Goal: Transaction & Acquisition: Purchase product/service

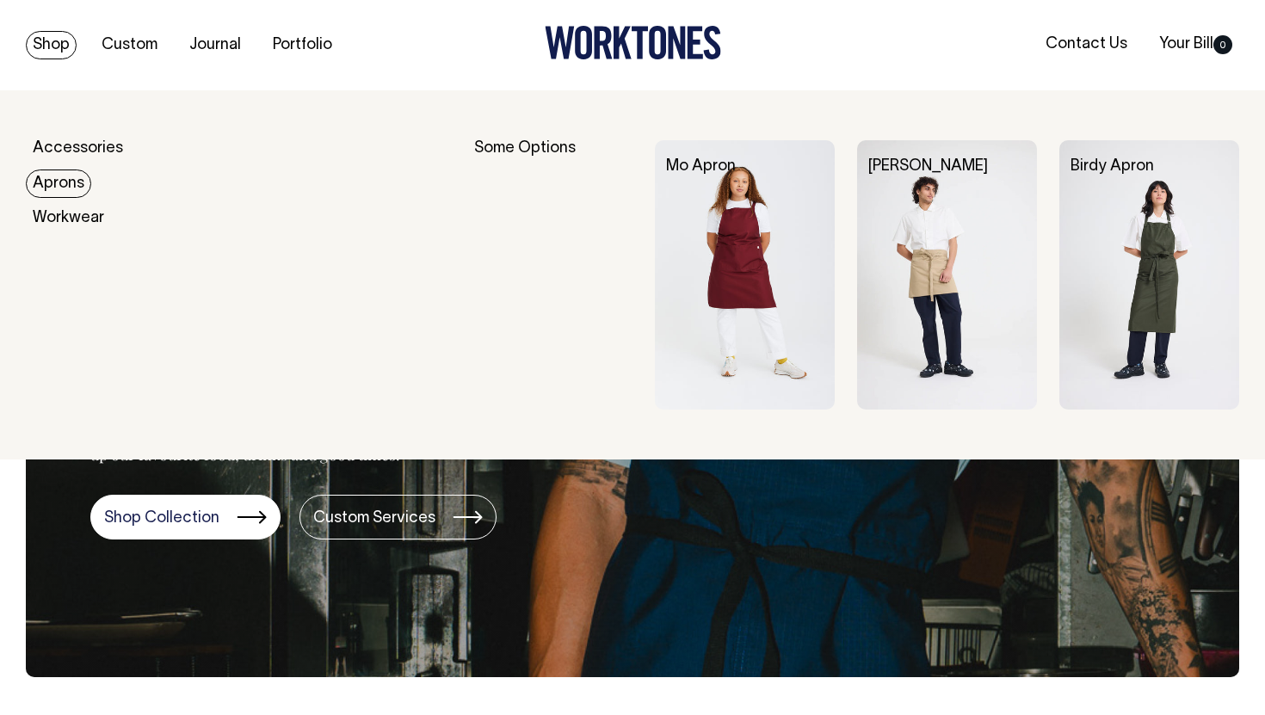
click at [56, 189] on link "Aprons" at bounding box center [58, 183] width 65 height 28
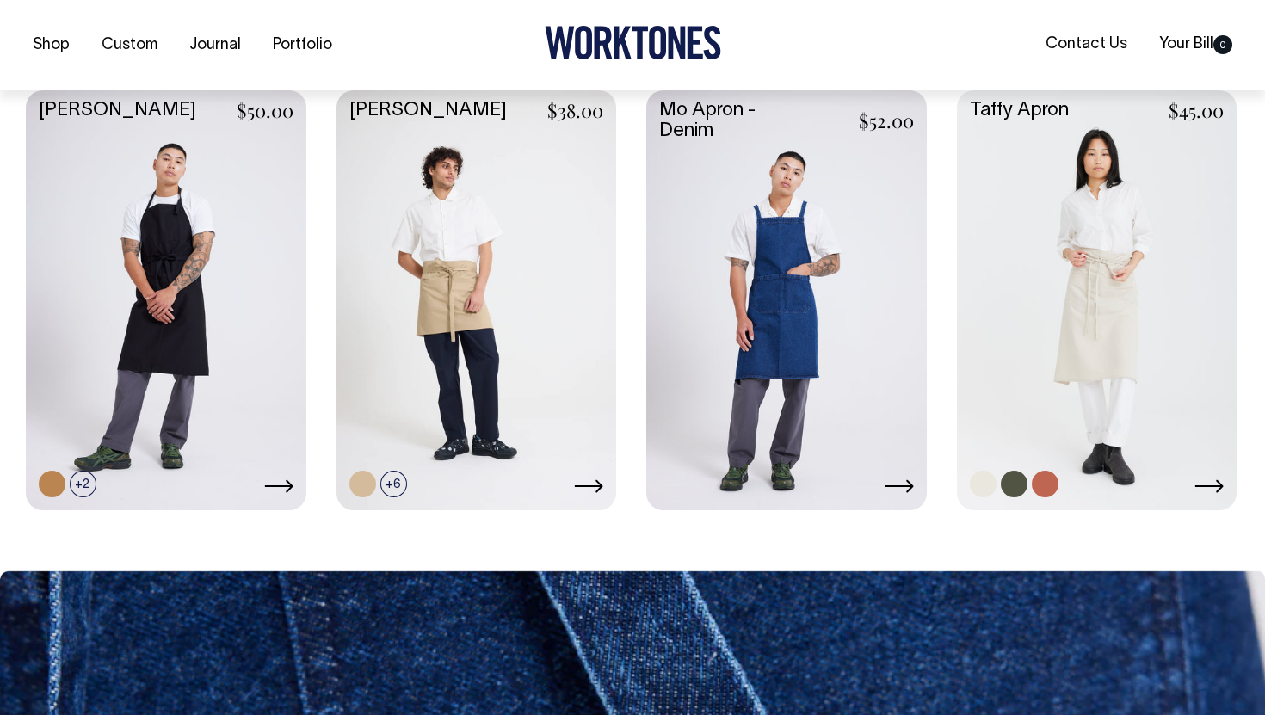
scroll to position [889, 0]
click at [1013, 483] on link at bounding box center [1013, 483] width 27 height 27
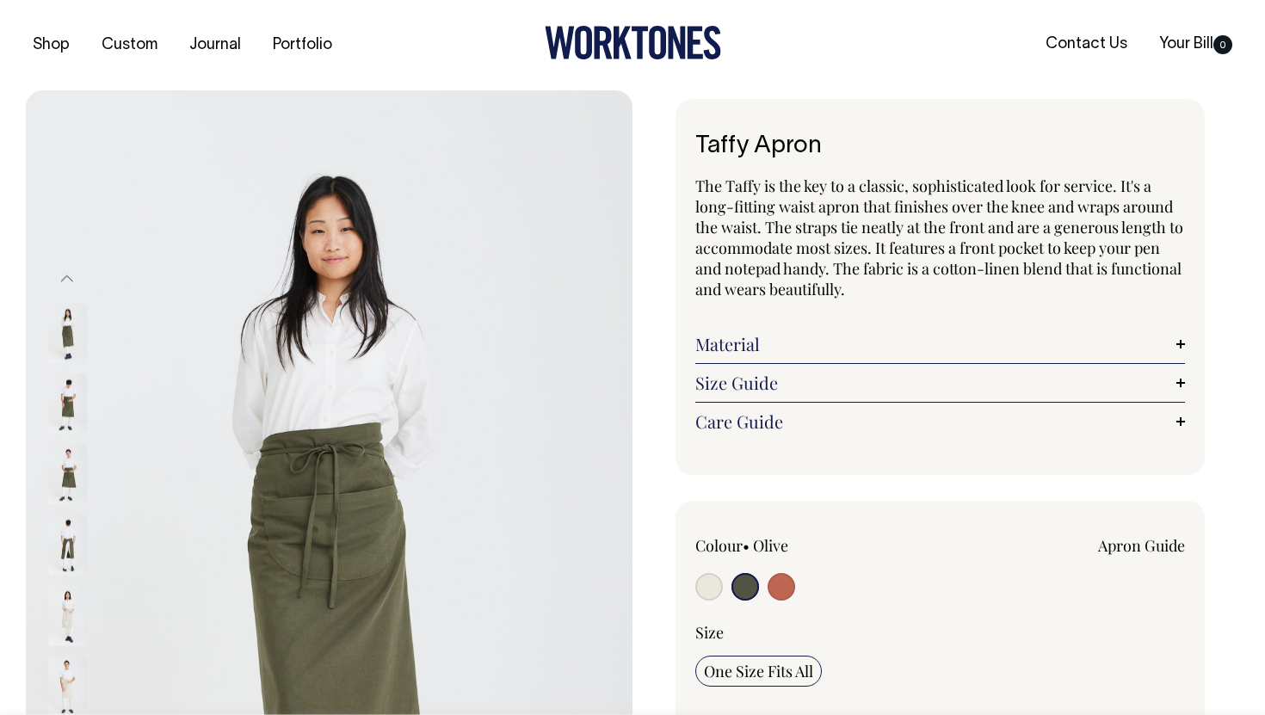
radio input "true"
select select "Olive"
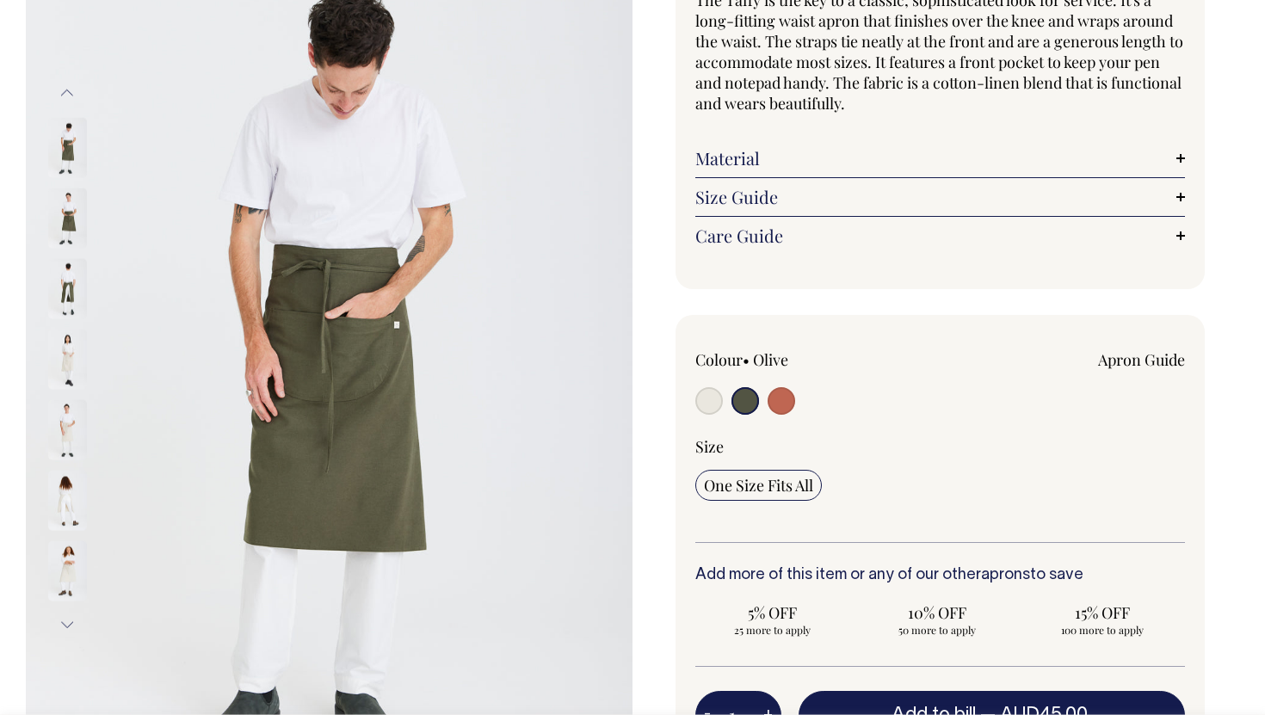
scroll to position [186, 0]
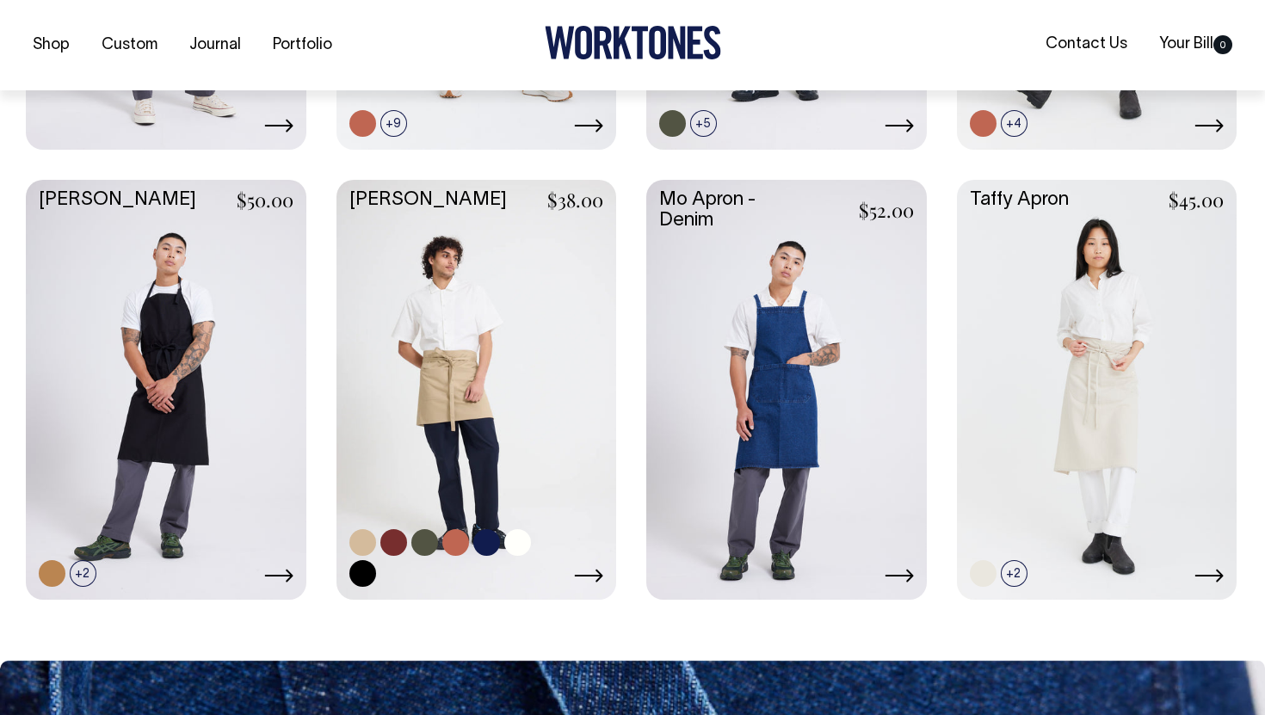
scroll to position [800, 0]
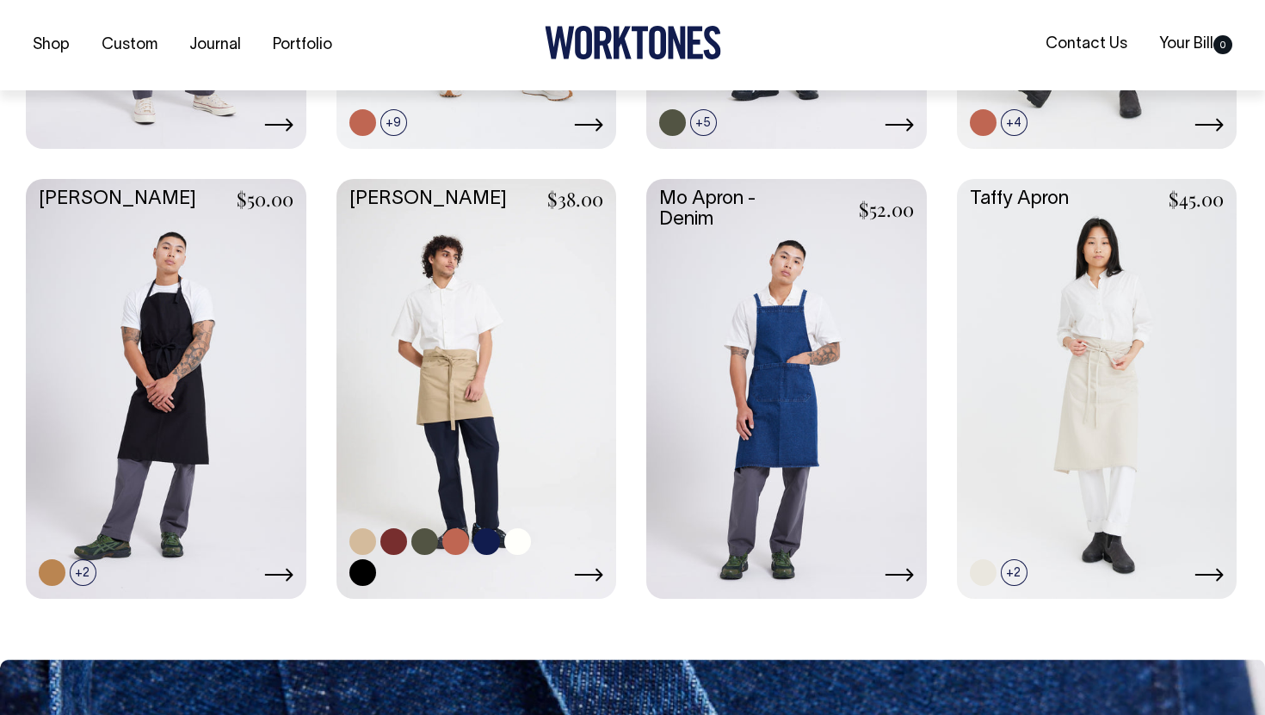
click at [420, 536] on link at bounding box center [424, 541] width 27 height 27
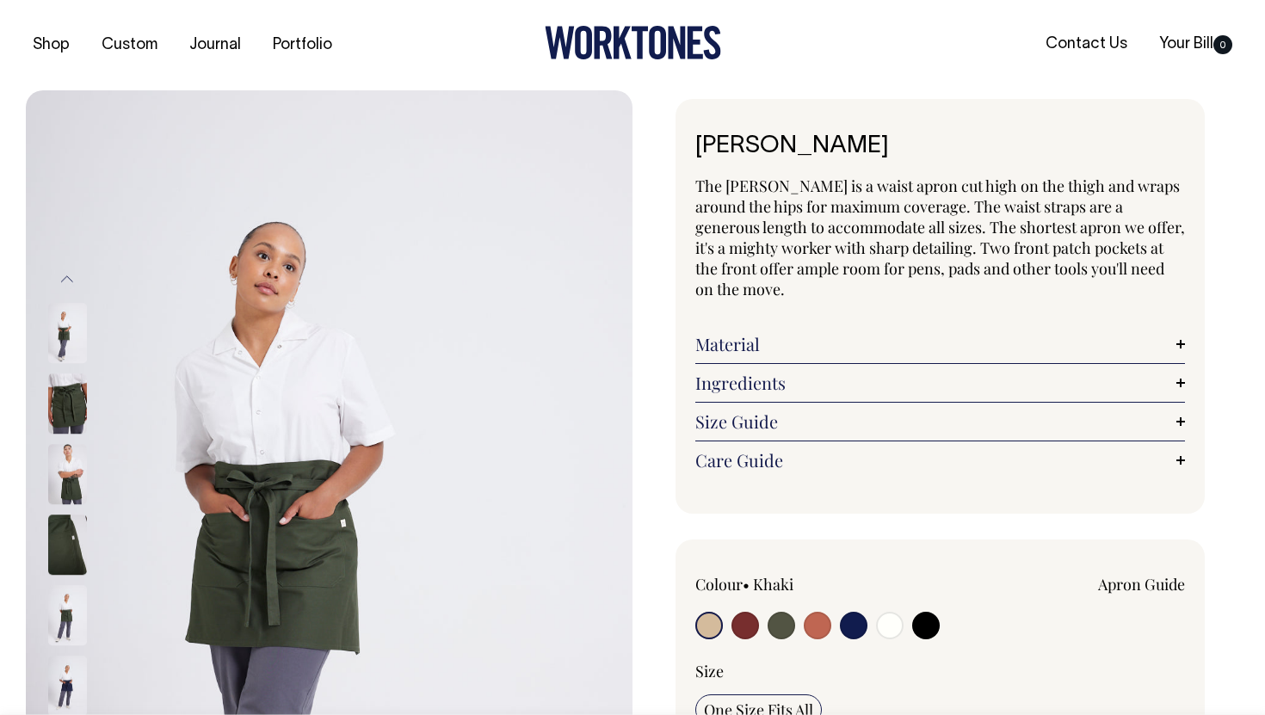
radio input "true"
radio input "false"
select select "Olive"
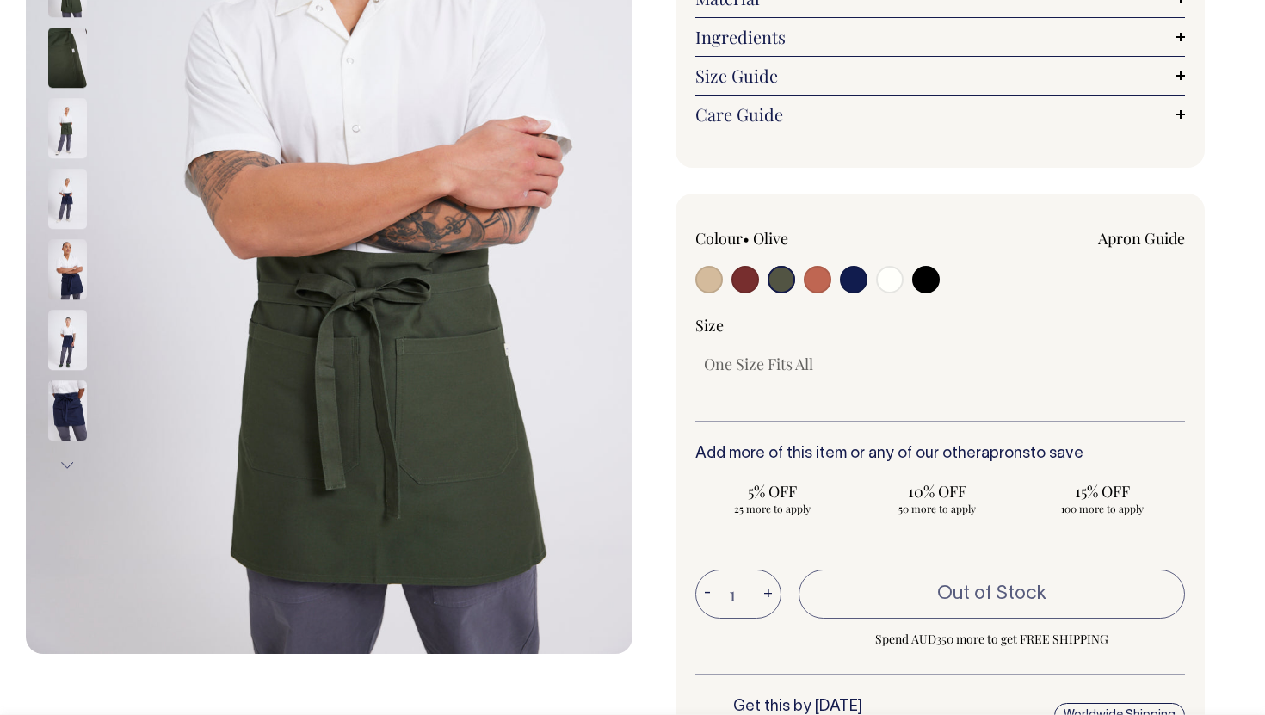
scroll to position [346, 0]
click at [692, 246] on div "Colour • Olive" at bounding box center [939, 503] width 529 height 619
click at [710, 266] on input "radio" at bounding box center [709, 280] width 28 height 28
radio input "true"
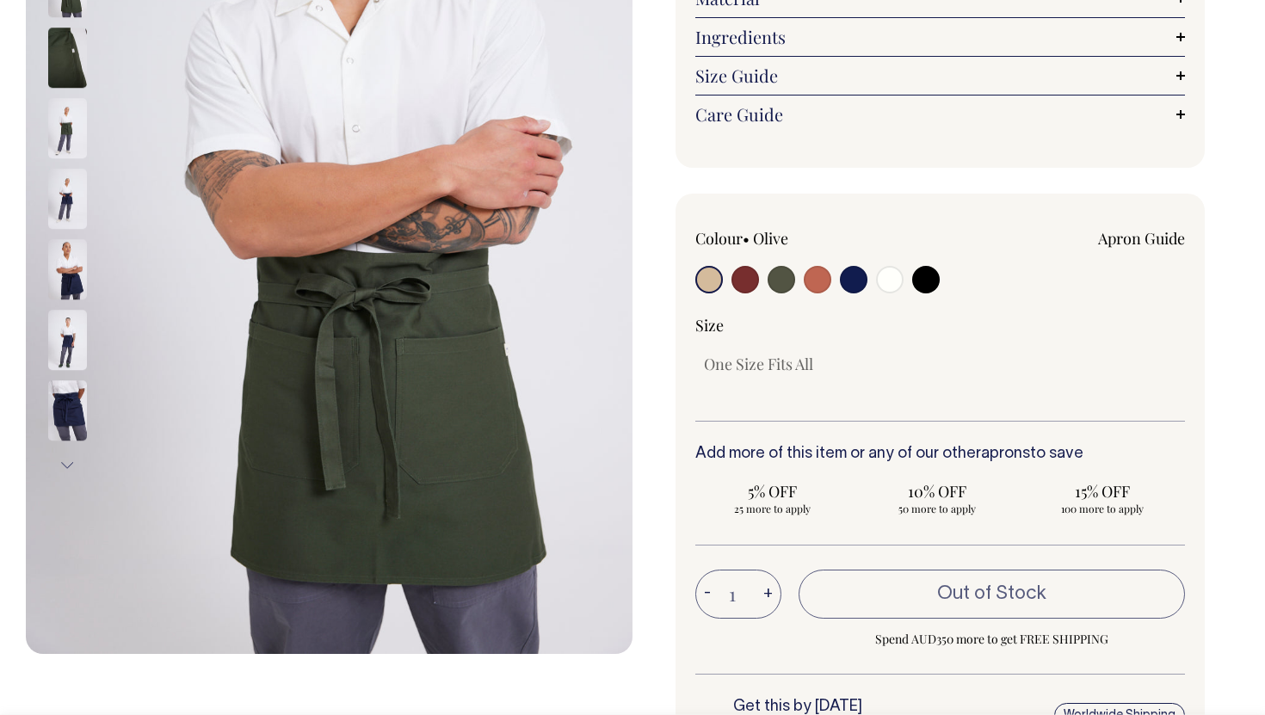
select select "Khaki"
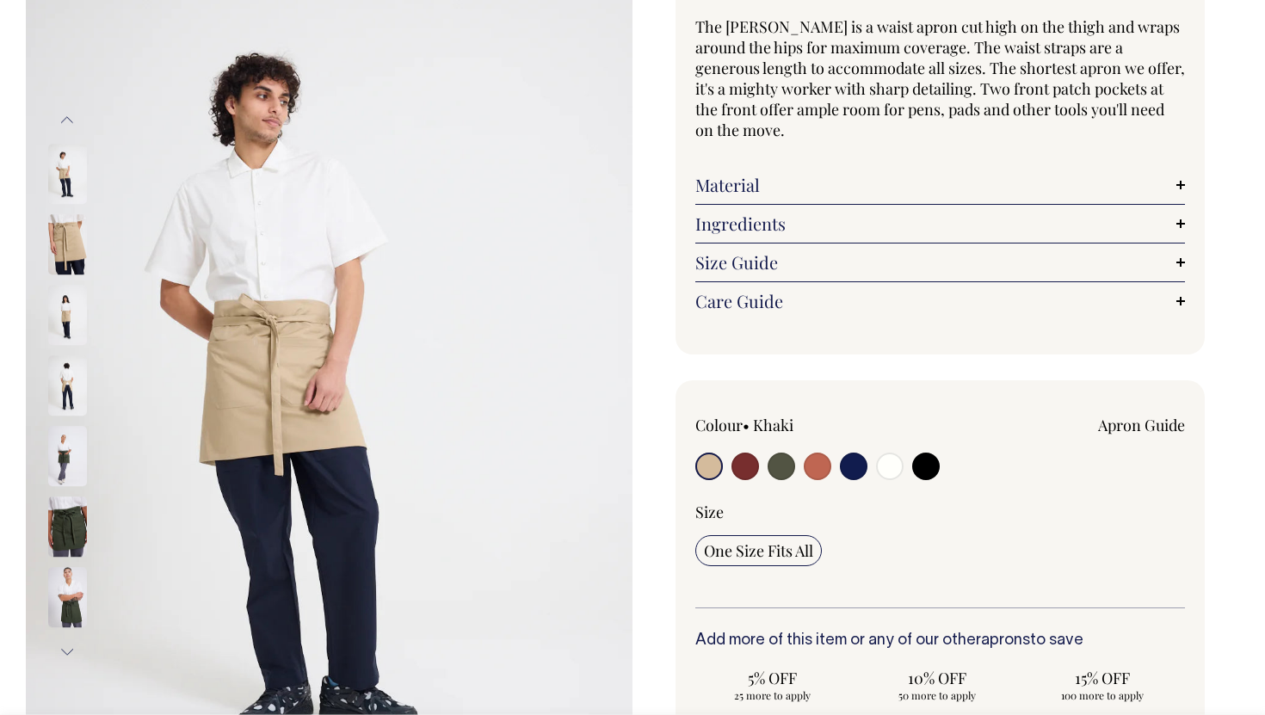
scroll to position [159, 0]
click at [67, 237] on img at bounding box center [67, 245] width 39 height 60
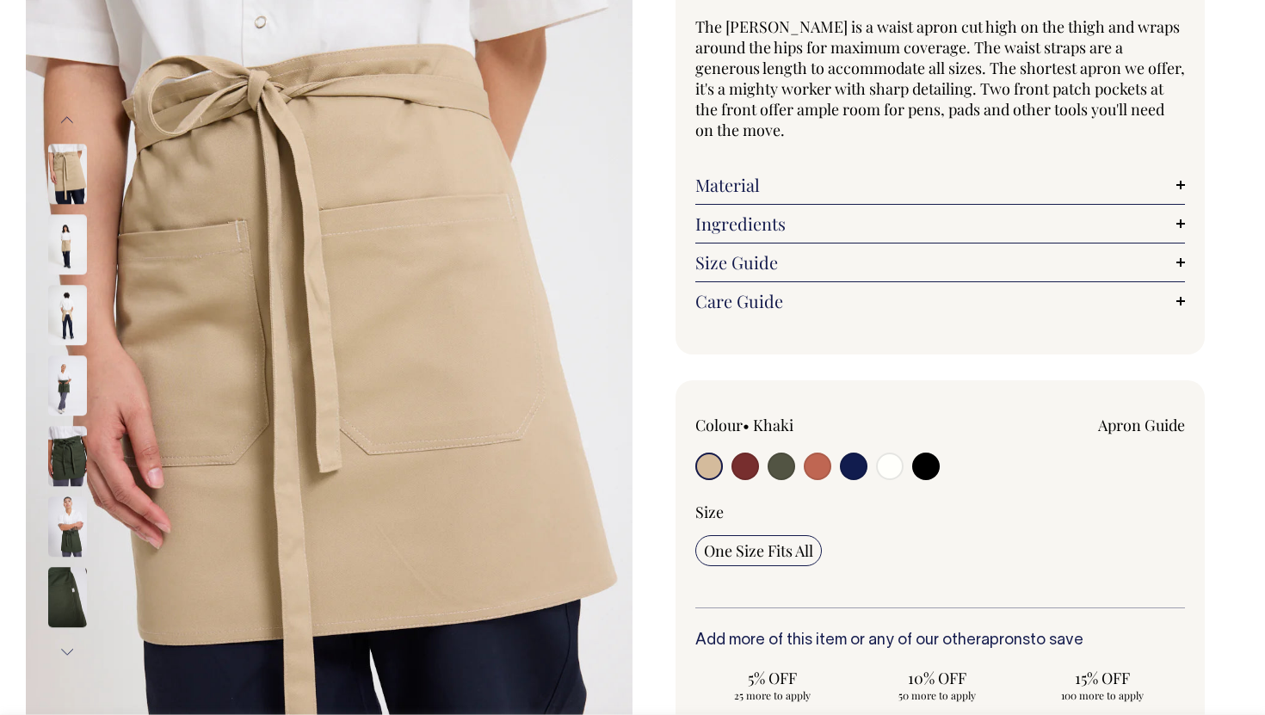
click at [72, 242] on img at bounding box center [67, 245] width 39 height 60
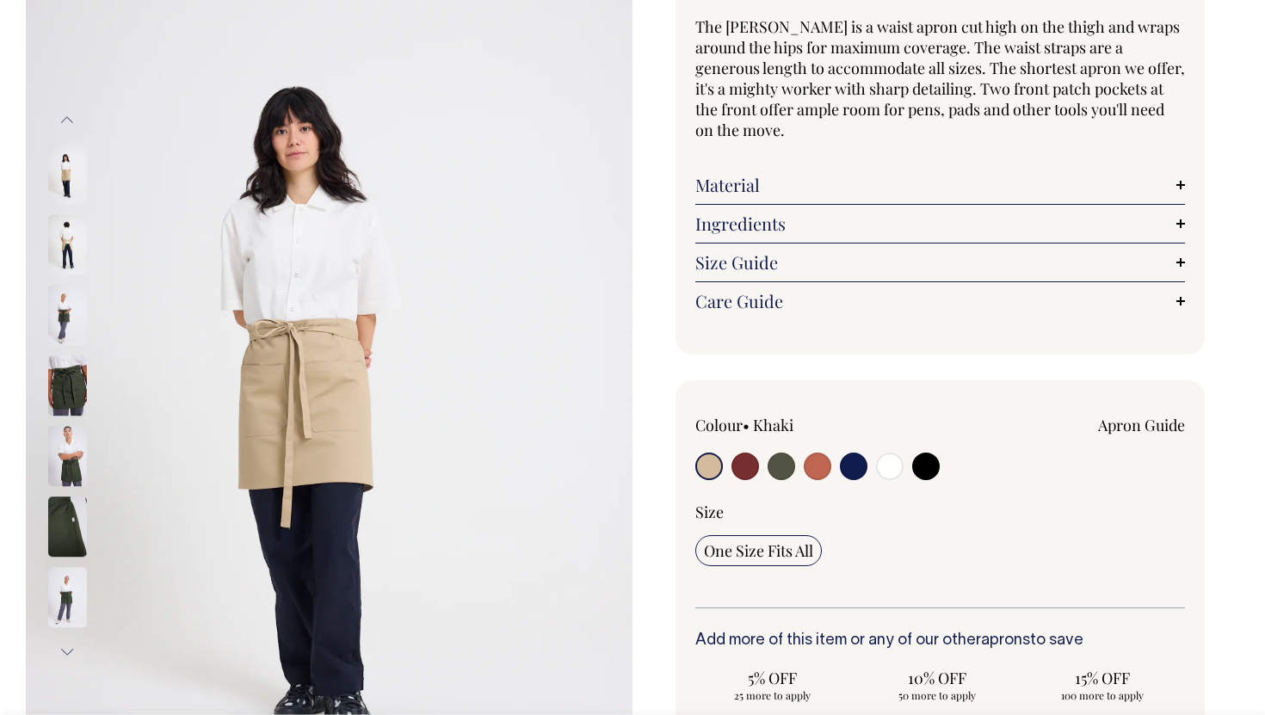
click at [66, 251] on img at bounding box center [67, 245] width 39 height 60
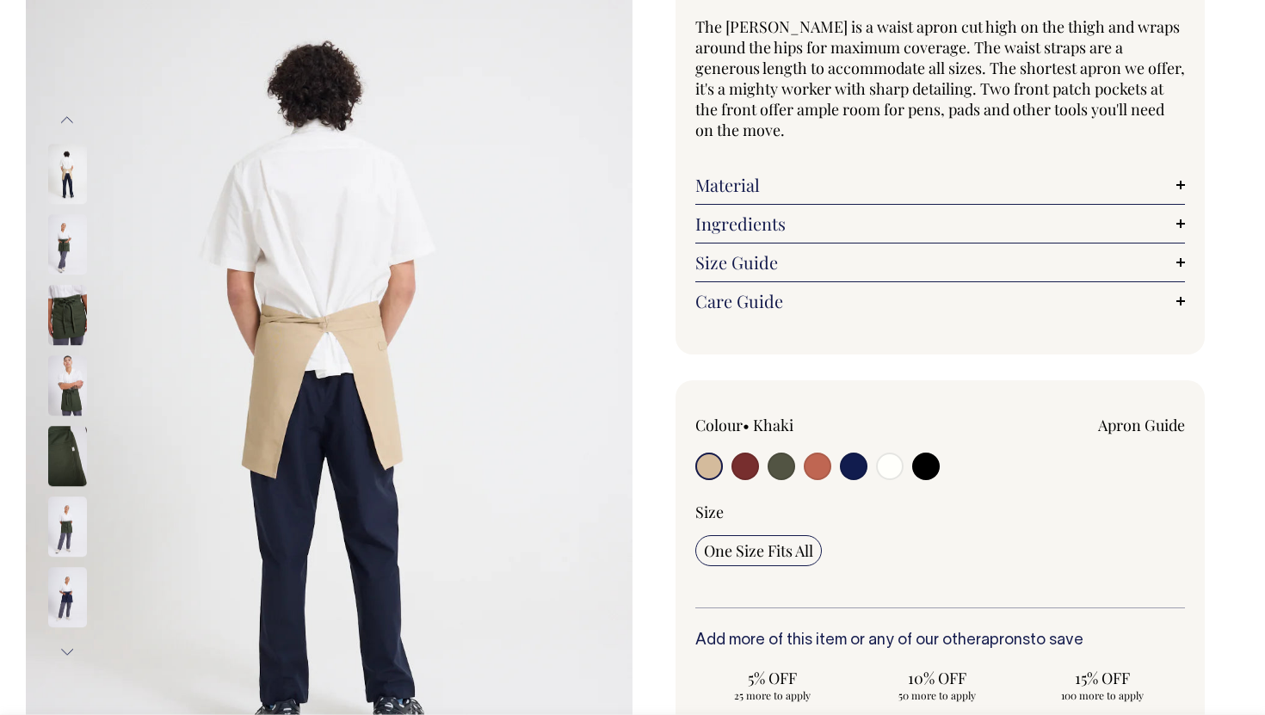
click at [65, 317] on img at bounding box center [67, 316] width 39 height 60
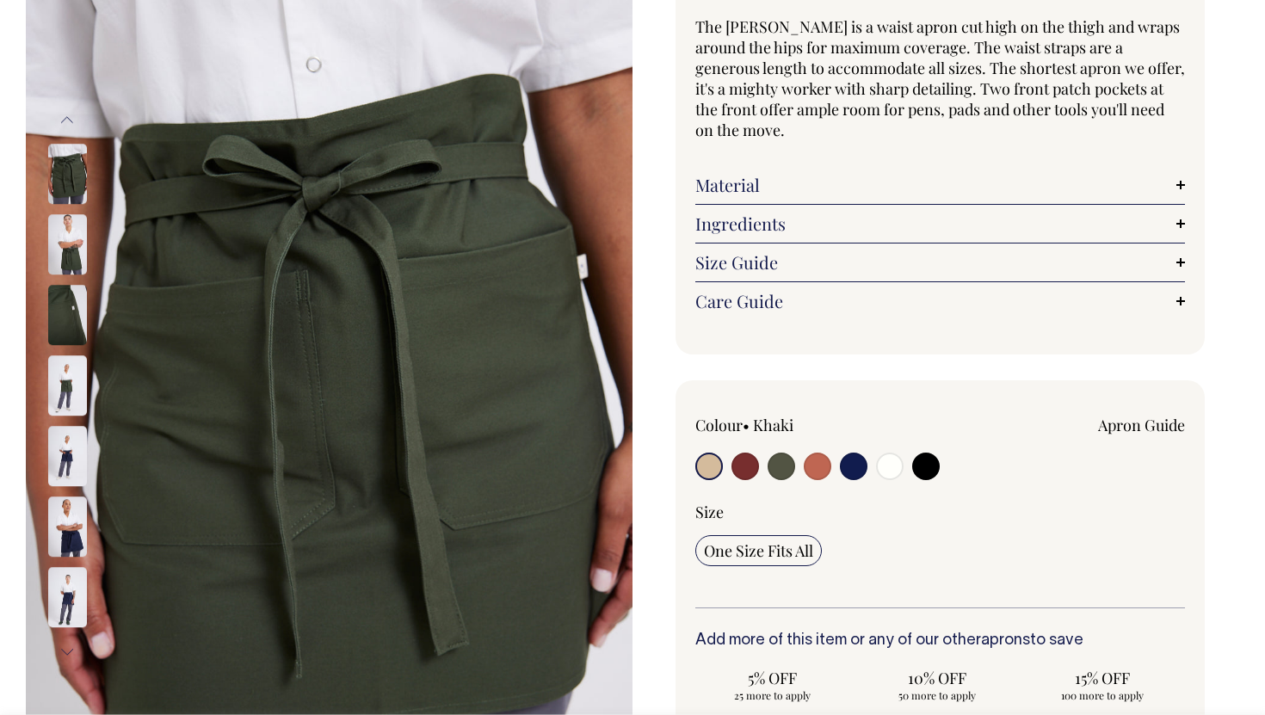
click at [64, 260] on img at bounding box center [67, 245] width 39 height 60
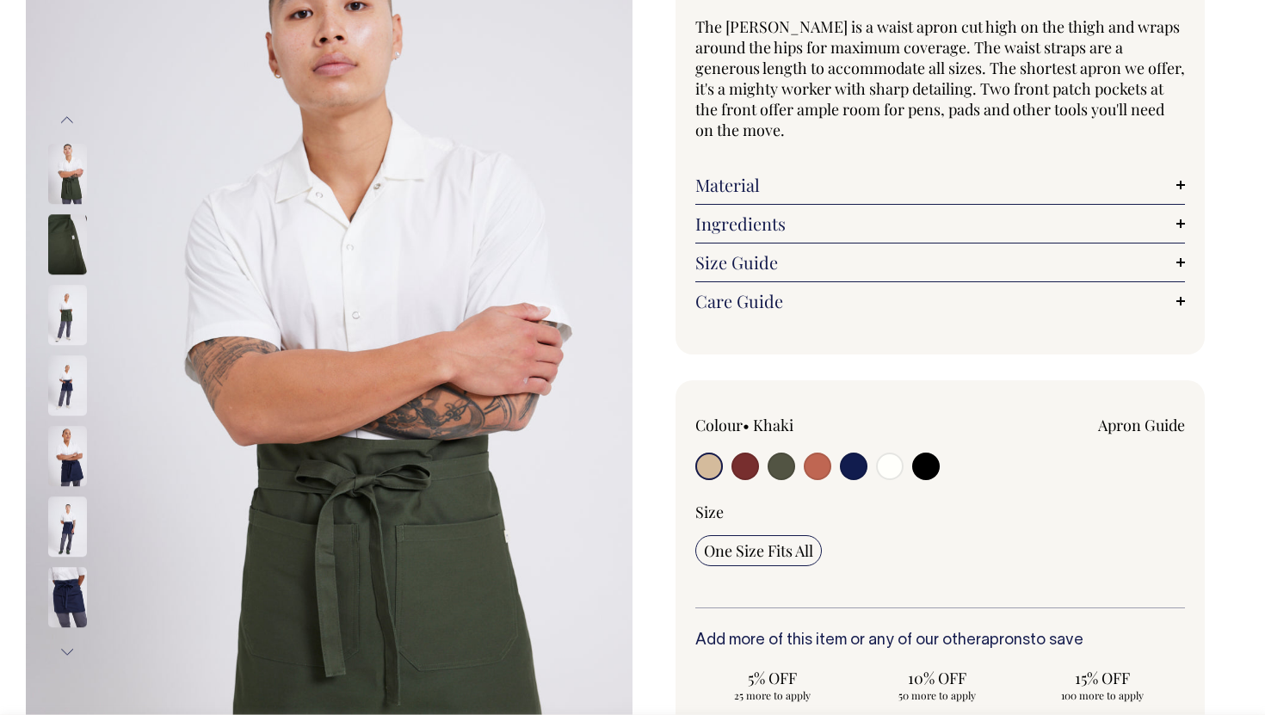
click at [64, 283] on div at bounding box center [90, 315] width 86 height 71
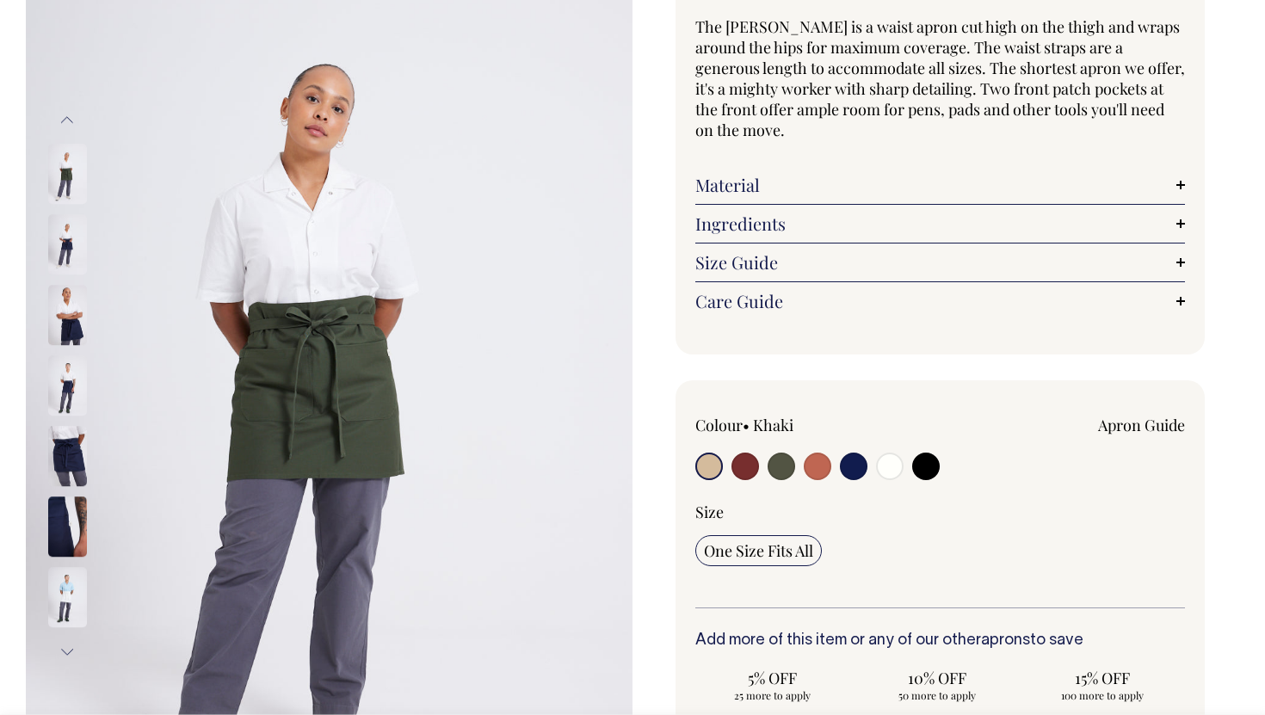
click at [65, 303] on img at bounding box center [67, 316] width 39 height 60
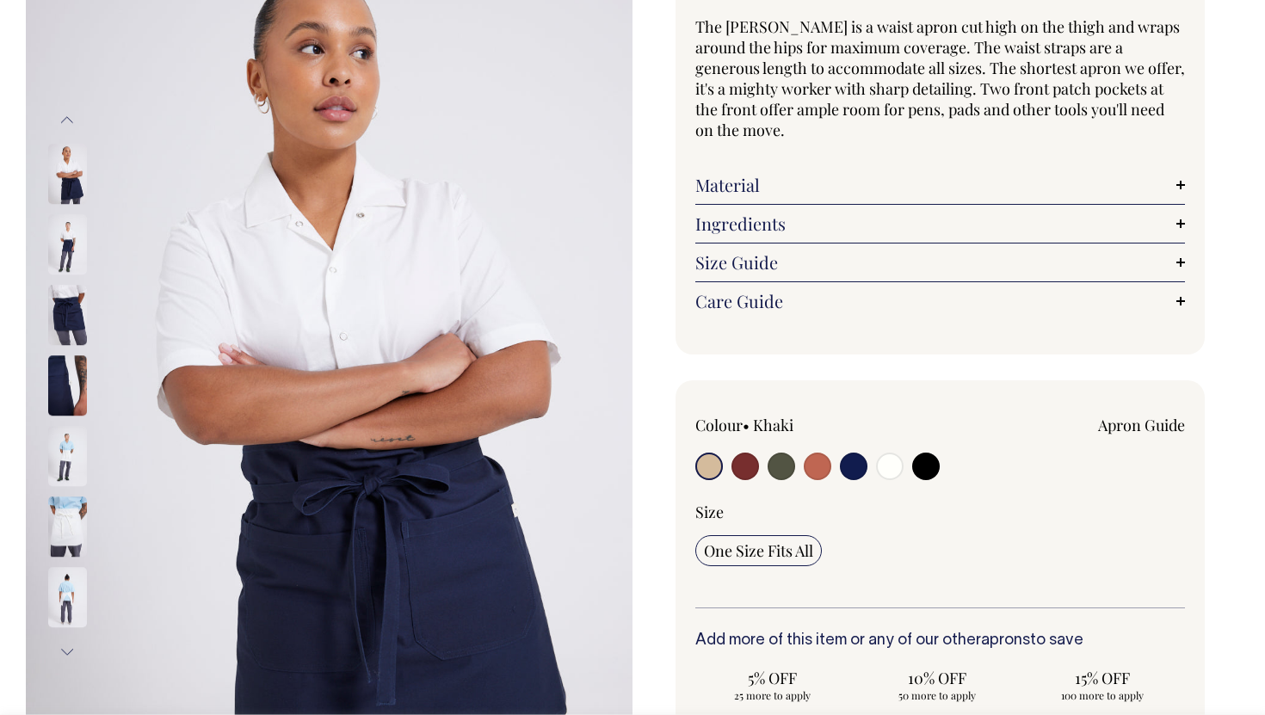
click at [63, 335] on img at bounding box center [67, 316] width 39 height 60
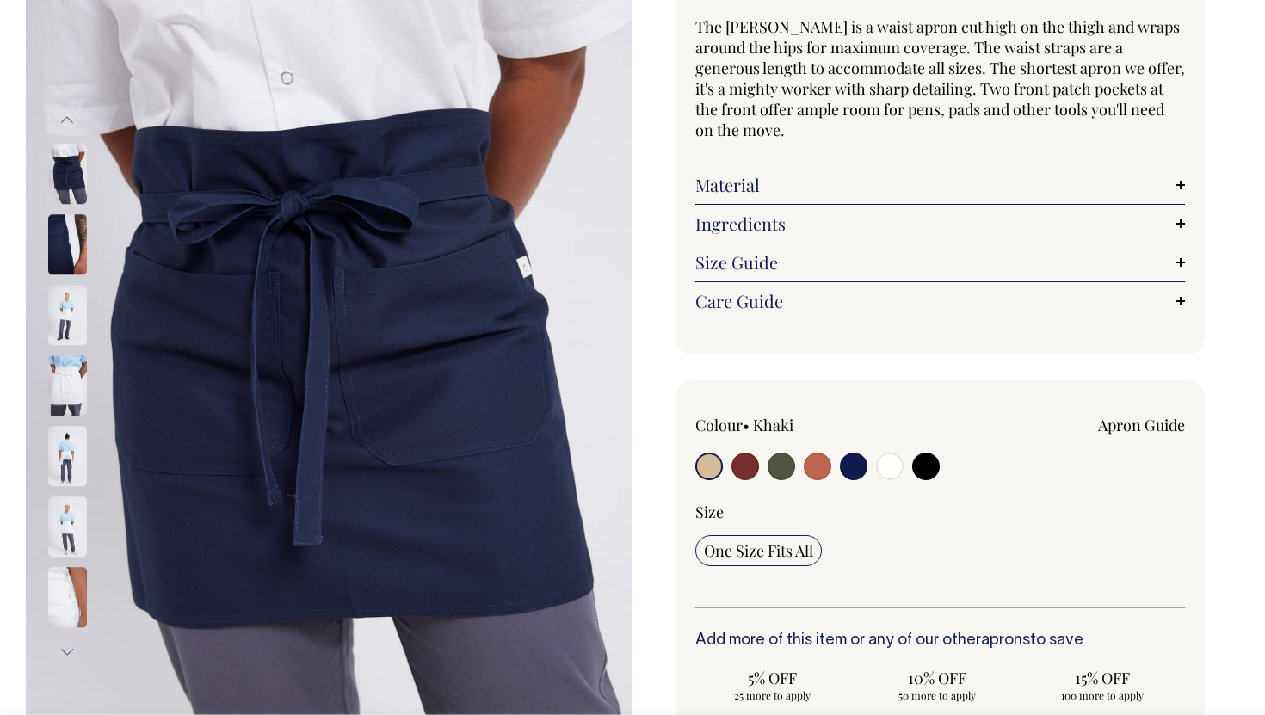
click at [63, 346] on img at bounding box center [67, 316] width 39 height 60
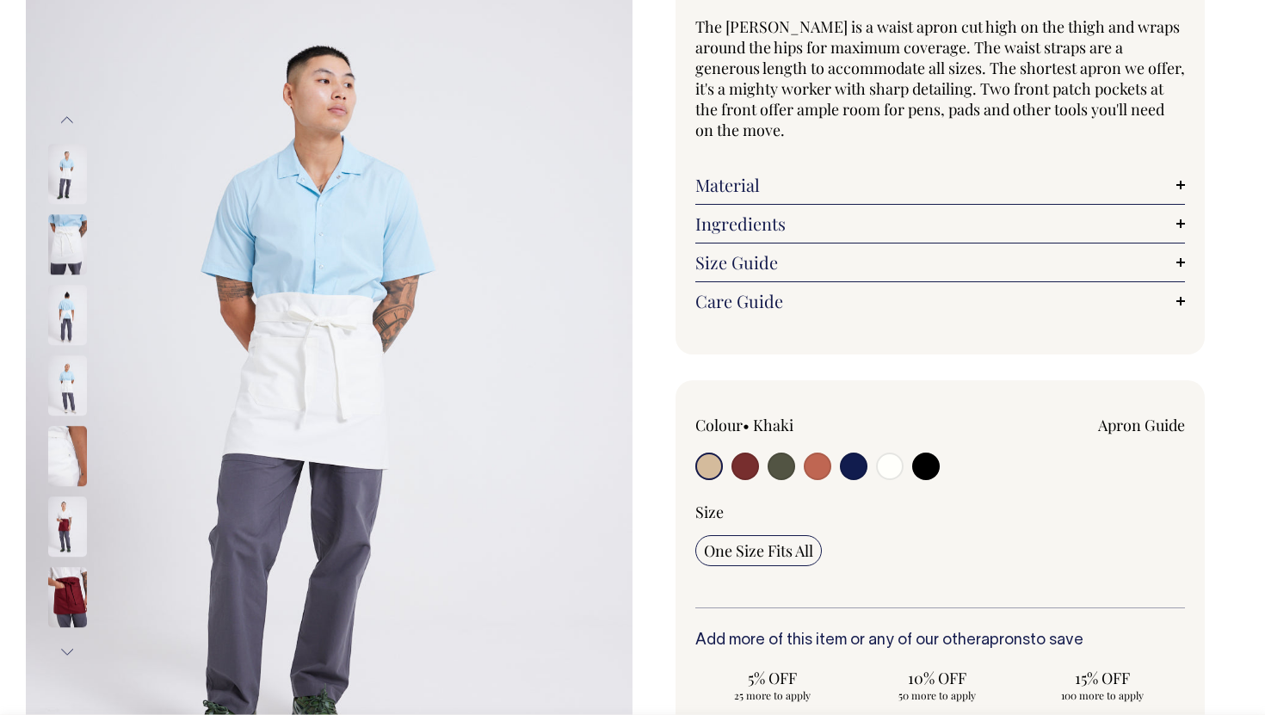
click at [61, 412] on img at bounding box center [67, 386] width 39 height 60
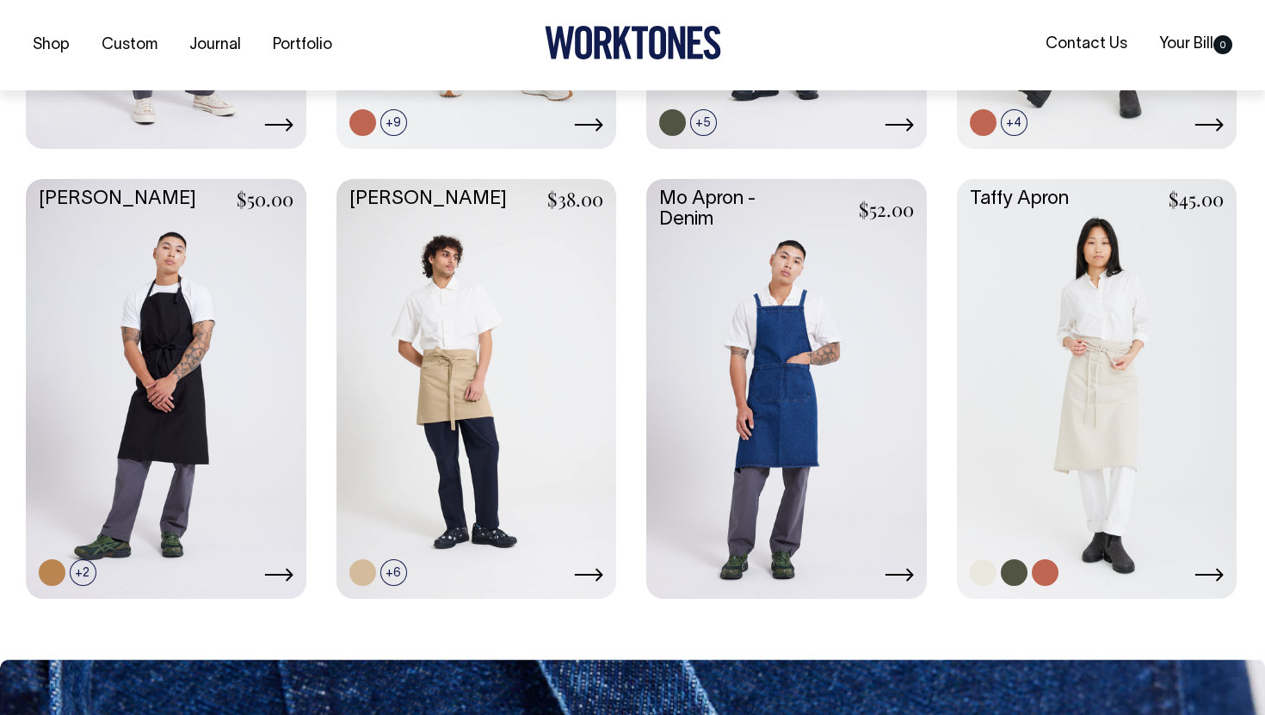
click at [1105, 394] on link at bounding box center [1097, 387] width 280 height 416
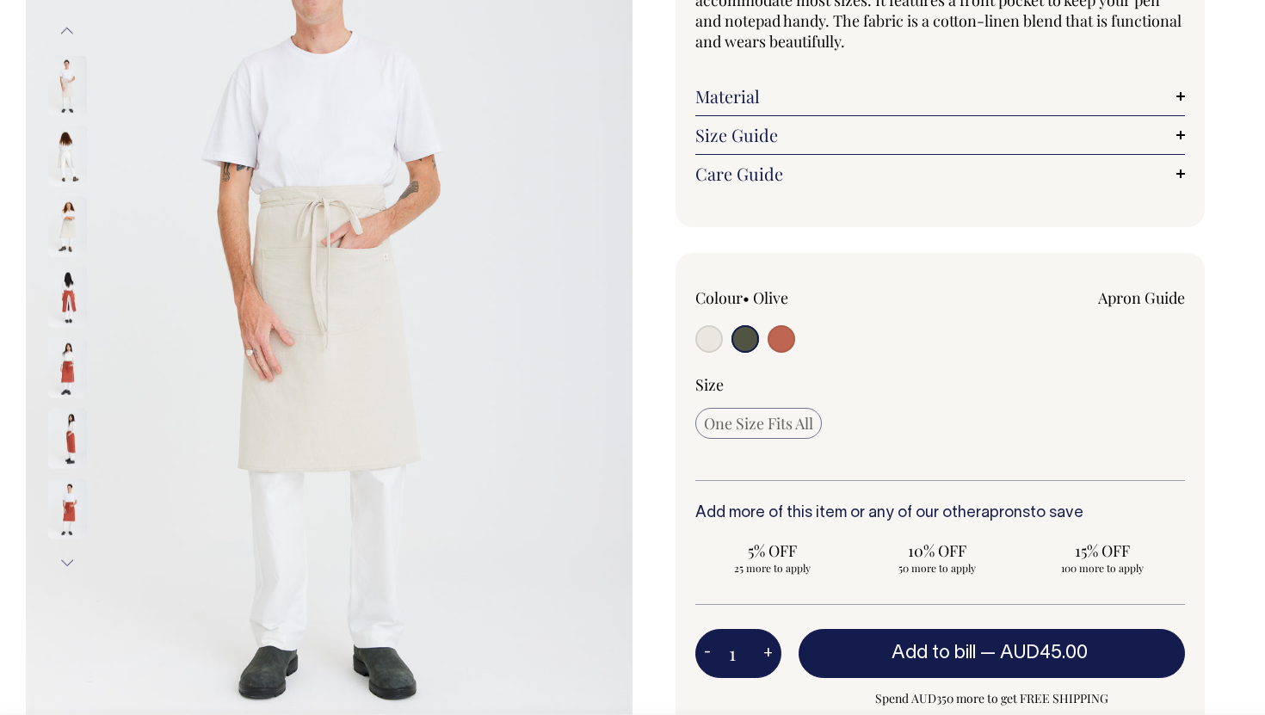
scroll to position [248, 0]
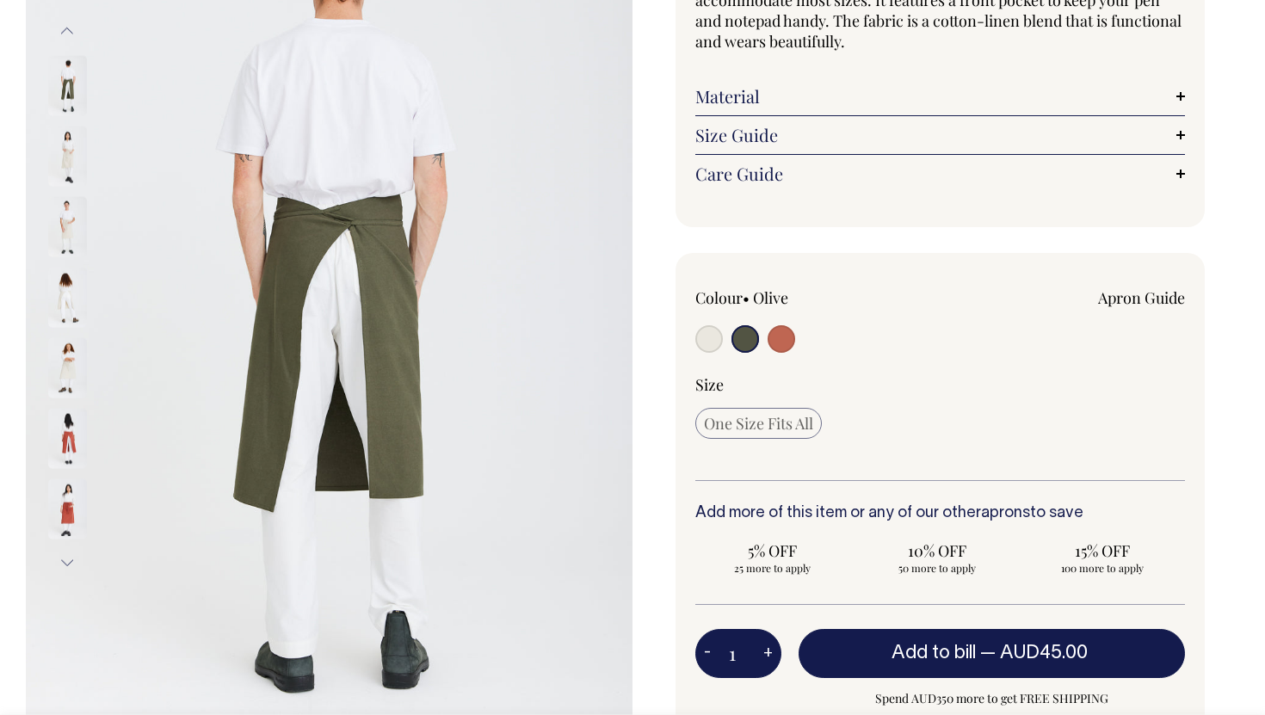
click at [71, 231] on img at bounding box center [67, 226] width 39 height 60
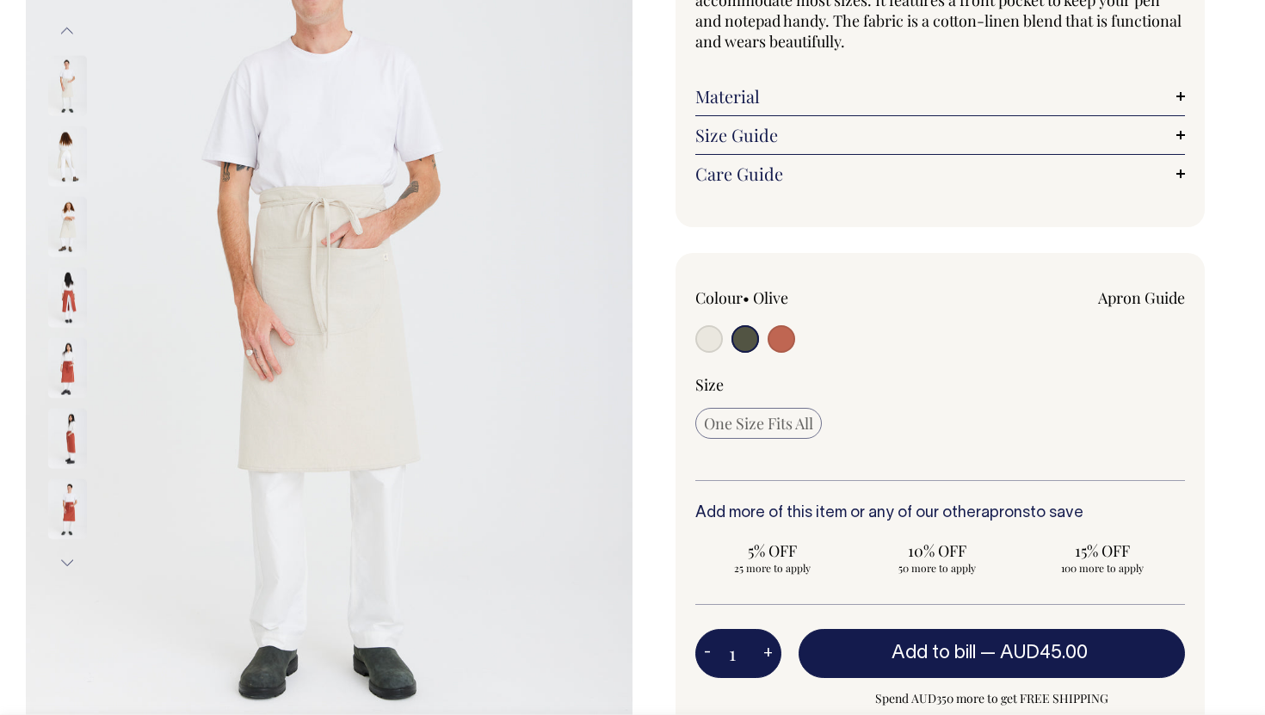
click at [65, 290] on div at bounding box center [90, 579] width 86 height 2187
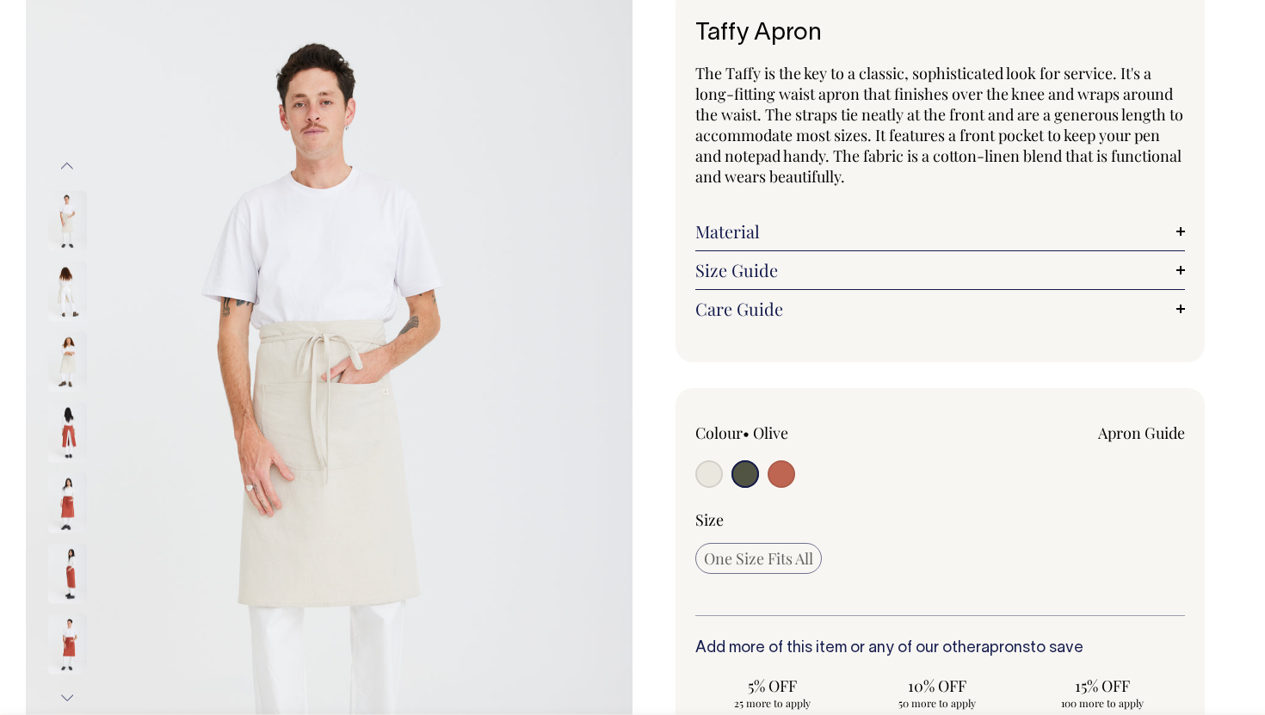
click at [70, 213] on img at bounding box center [67, 220] width 39 height 60
click at [72, 273] on img at bounding box center [67, 291] width 39 height 60
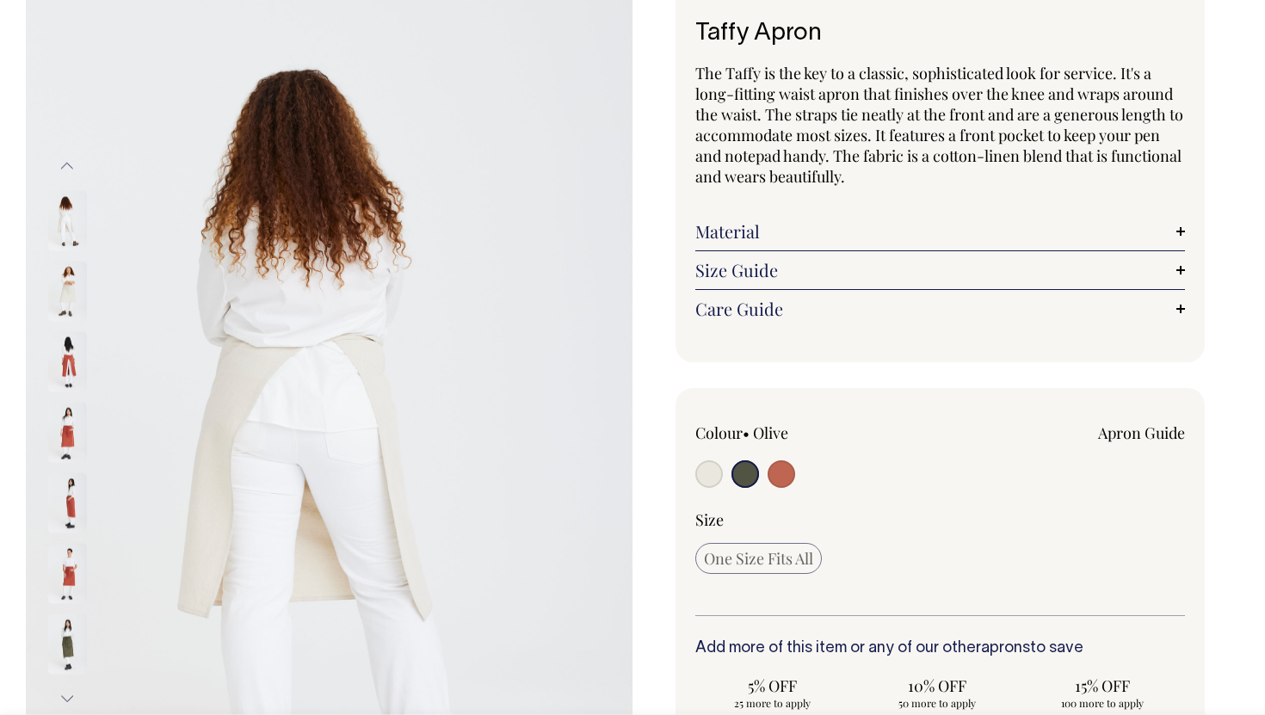
click at [71, 342] on div at bounding box center [90, 643] width 86 height 2187
click at [68, 313] on img at bounding box center [67, 291] width 39 height 60
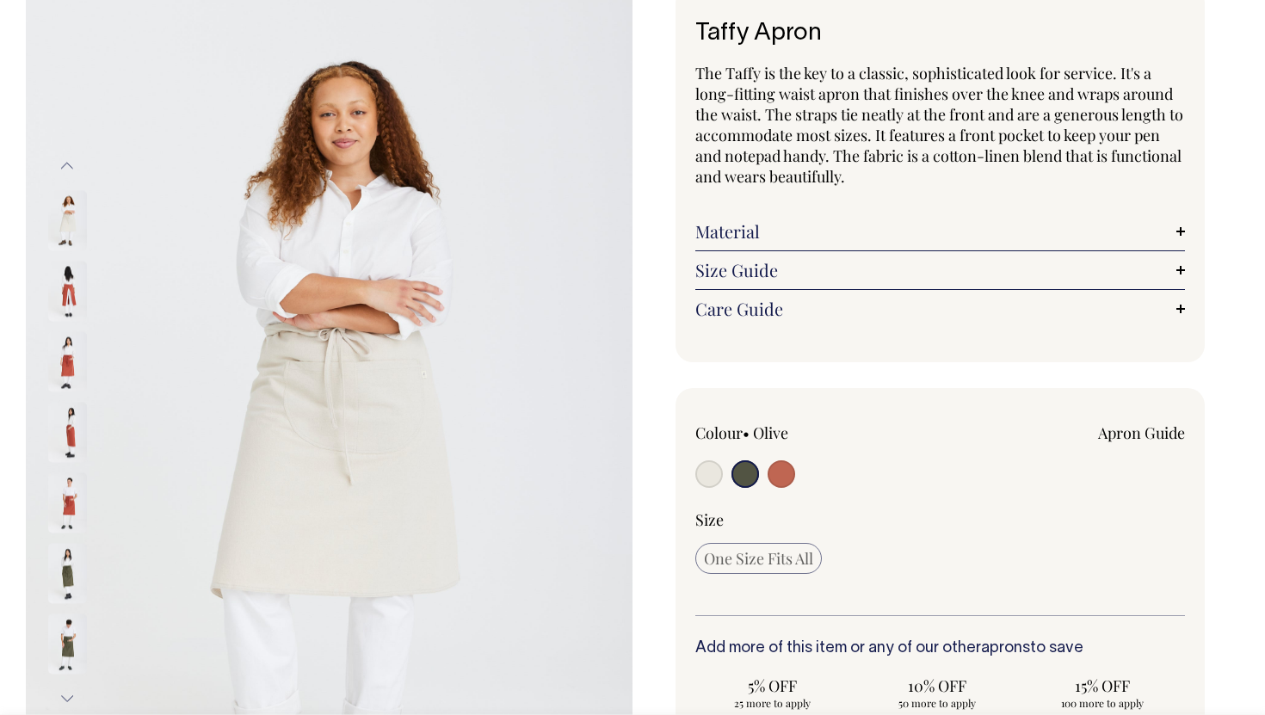
click at [69, 321] on img at bounding box center [67, 291] width 39 height 60
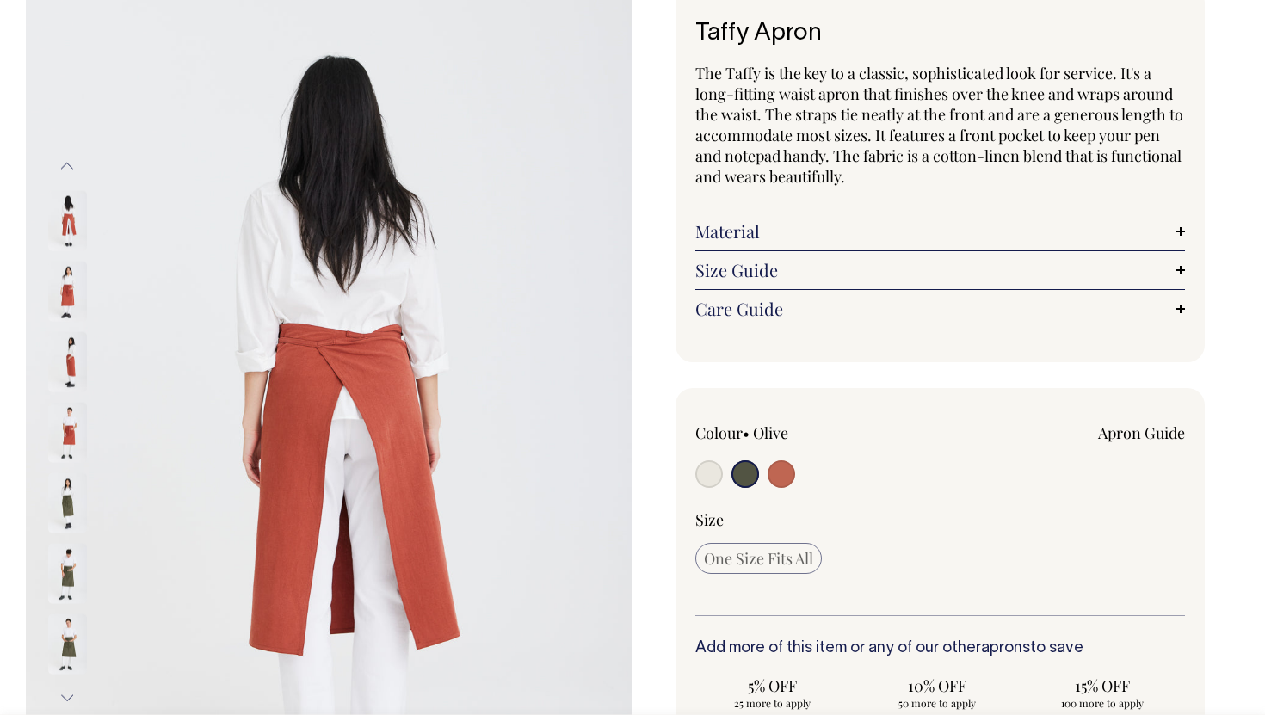
click at [71, 425] on img at bounding box center [67, 432] width 39 height 60
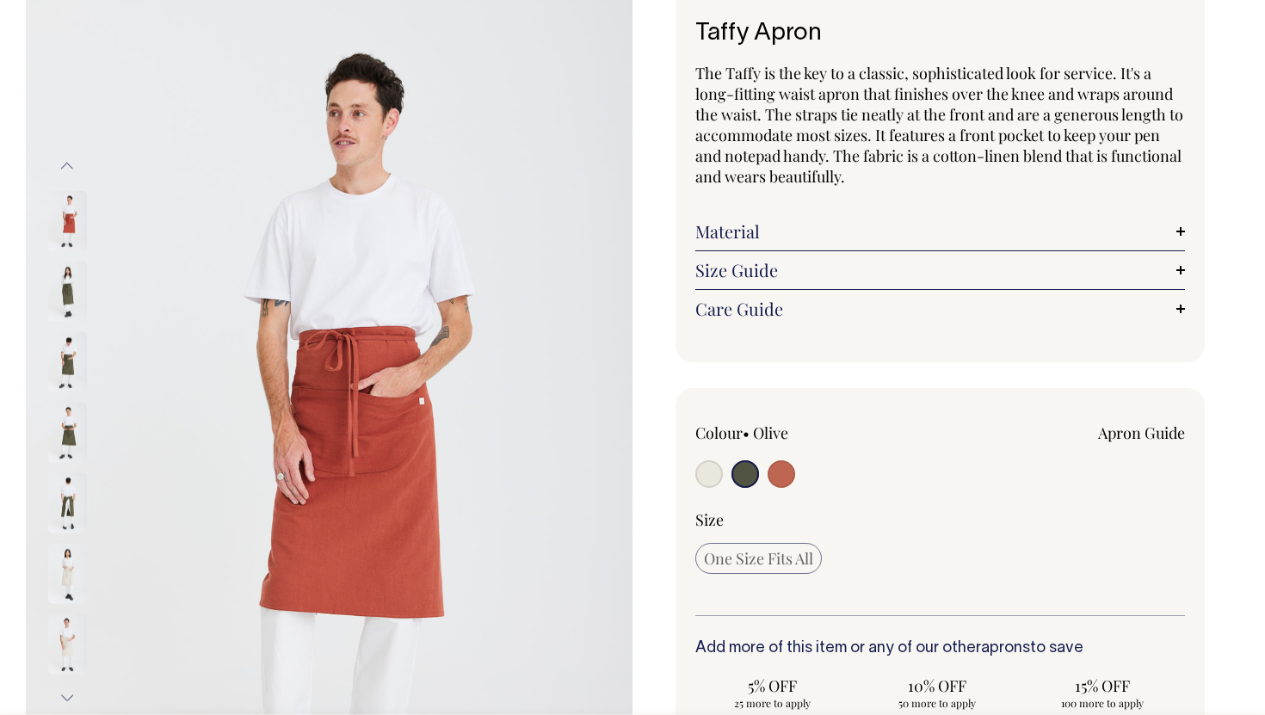
click at [69, 386] on img at bounding box center [67, 361] width 39 height 60
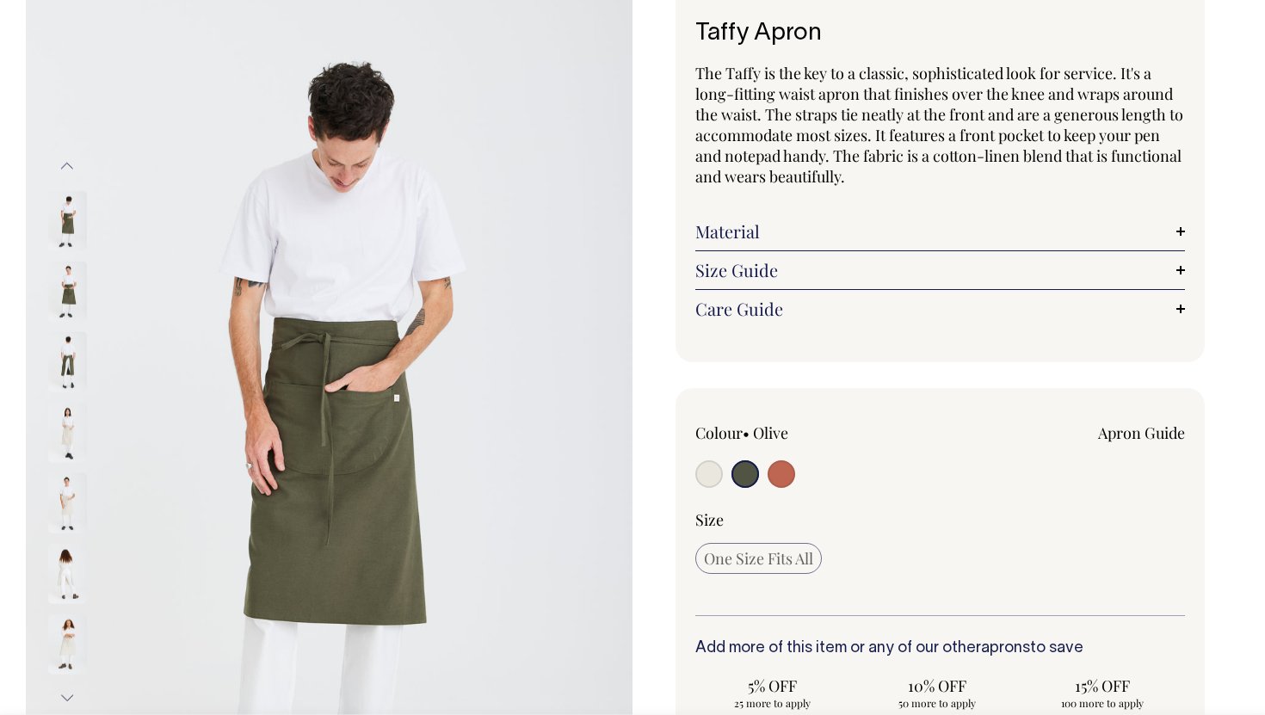
click at [68, 286] on img at bounding box center [67, 291] width 39 height 60
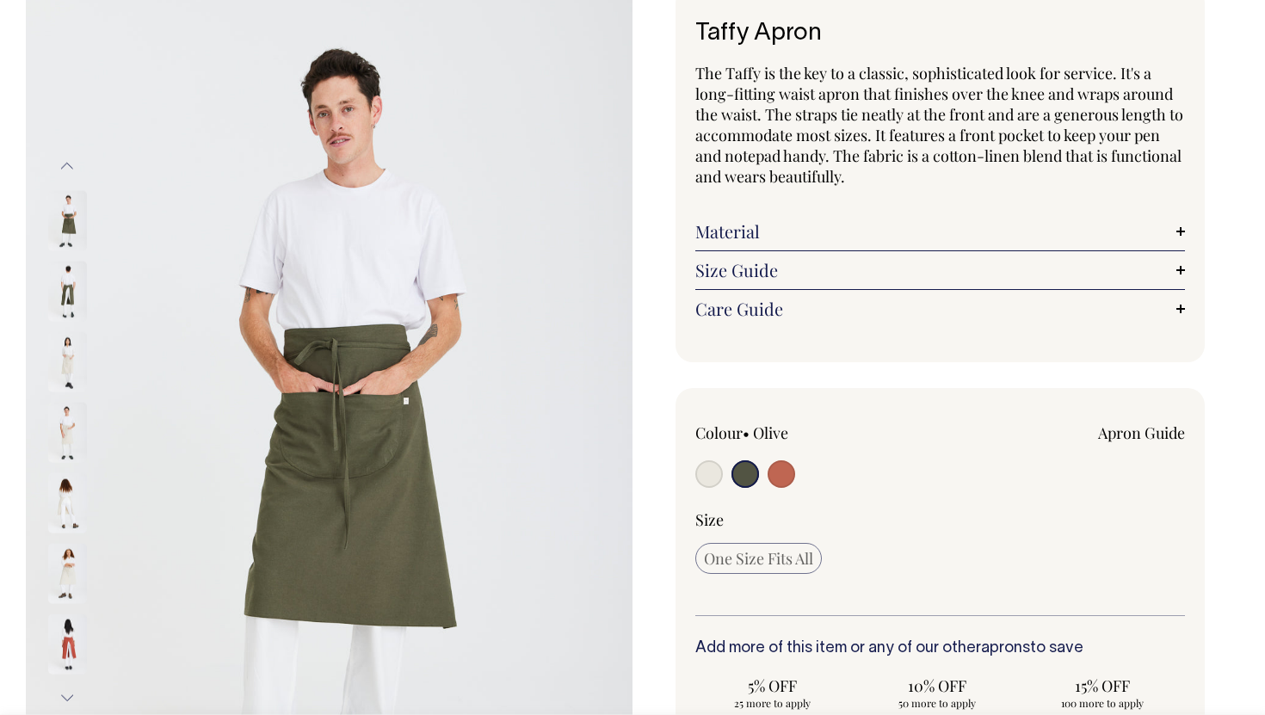
click at [62, 305] on img at bounding box center [67, 291] width 39 height 60
click at [72, 228] on img at bounding box center [67, 220] width 39 height 60
click at [73, 266] on img at bounding box center [67, 291] width 39 height 60
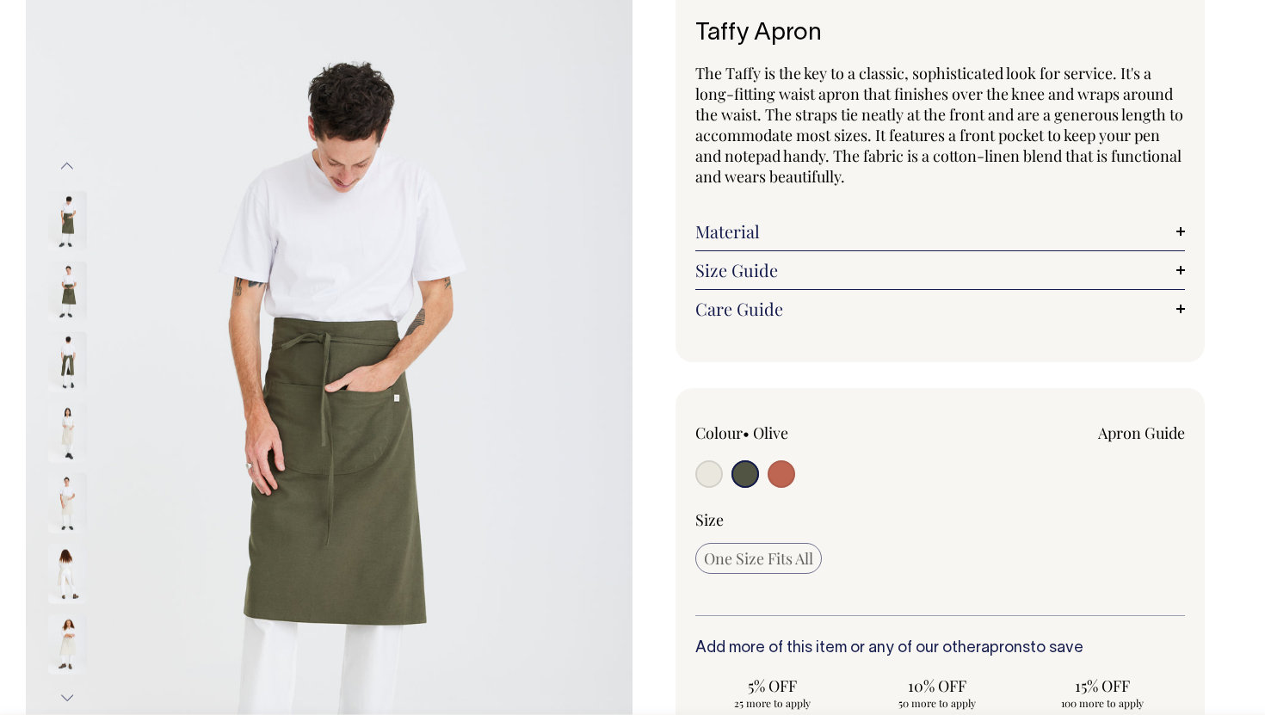
click at [76, 346] on img at bounding box center [67, 361] width 39 height 60
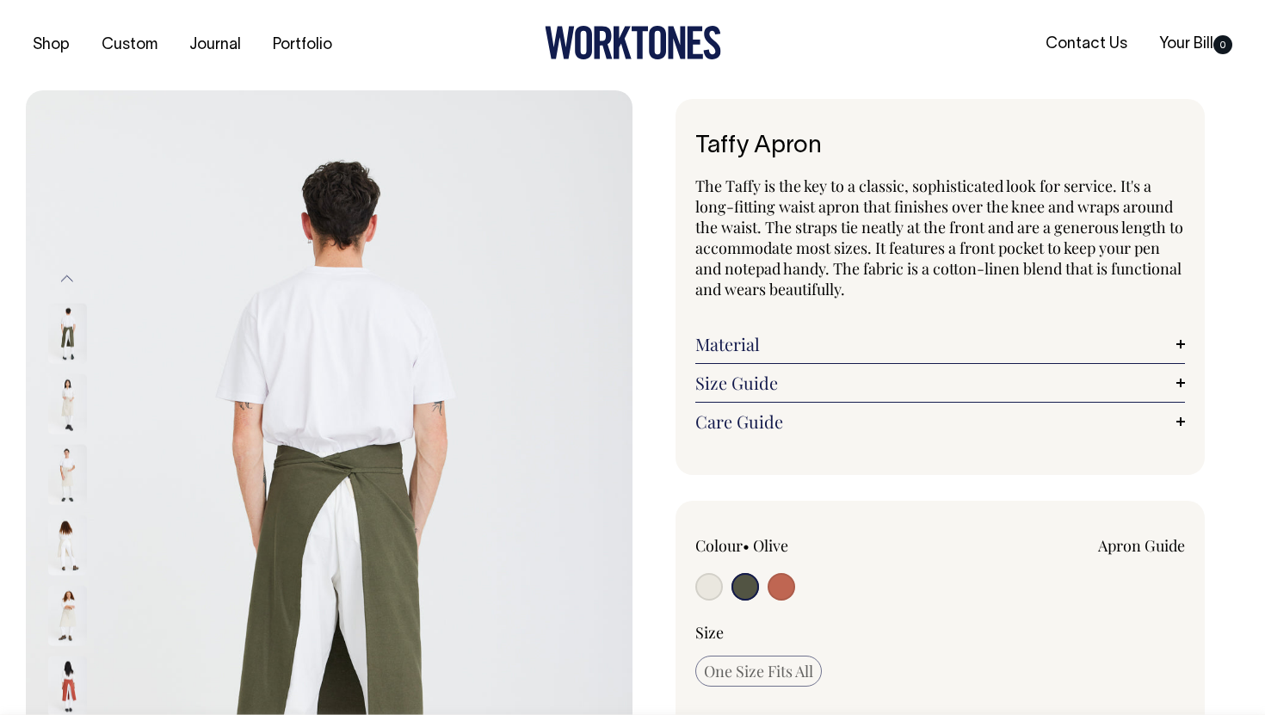
scroll to position [0, 0]
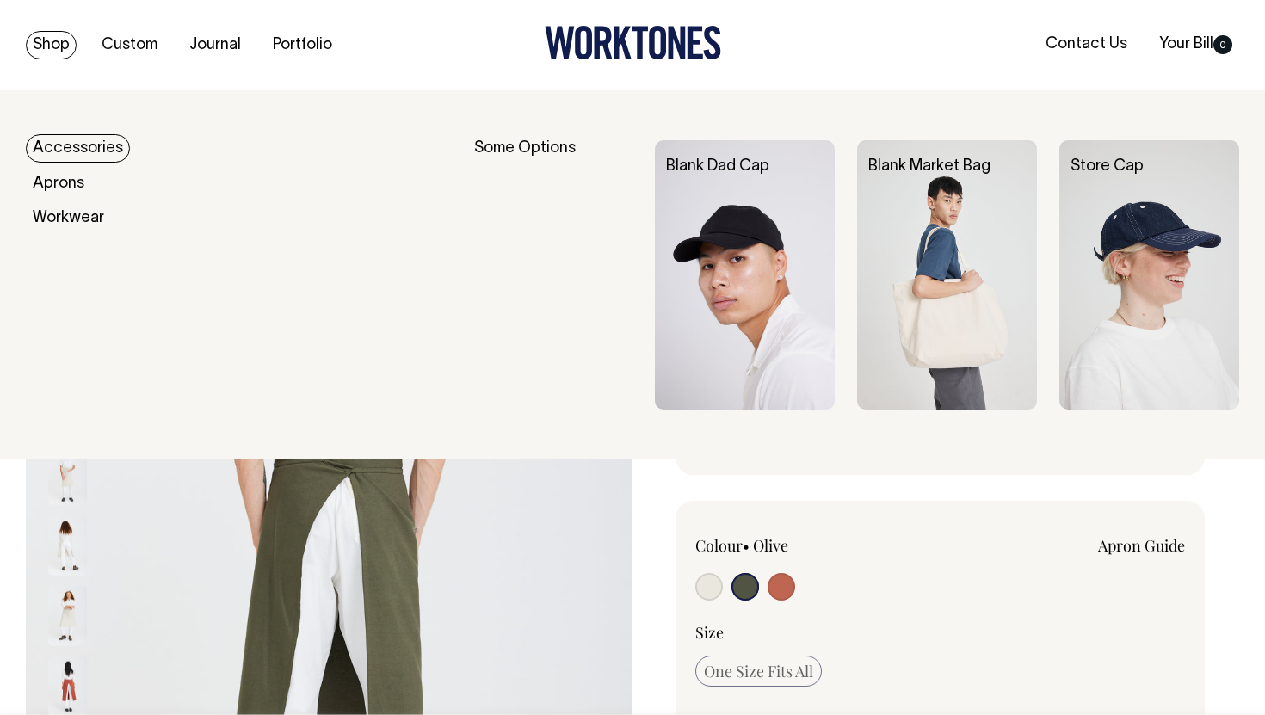
click at [71, 146] on link "Accessories" at bounding box center [78, 148] width 104 height 28
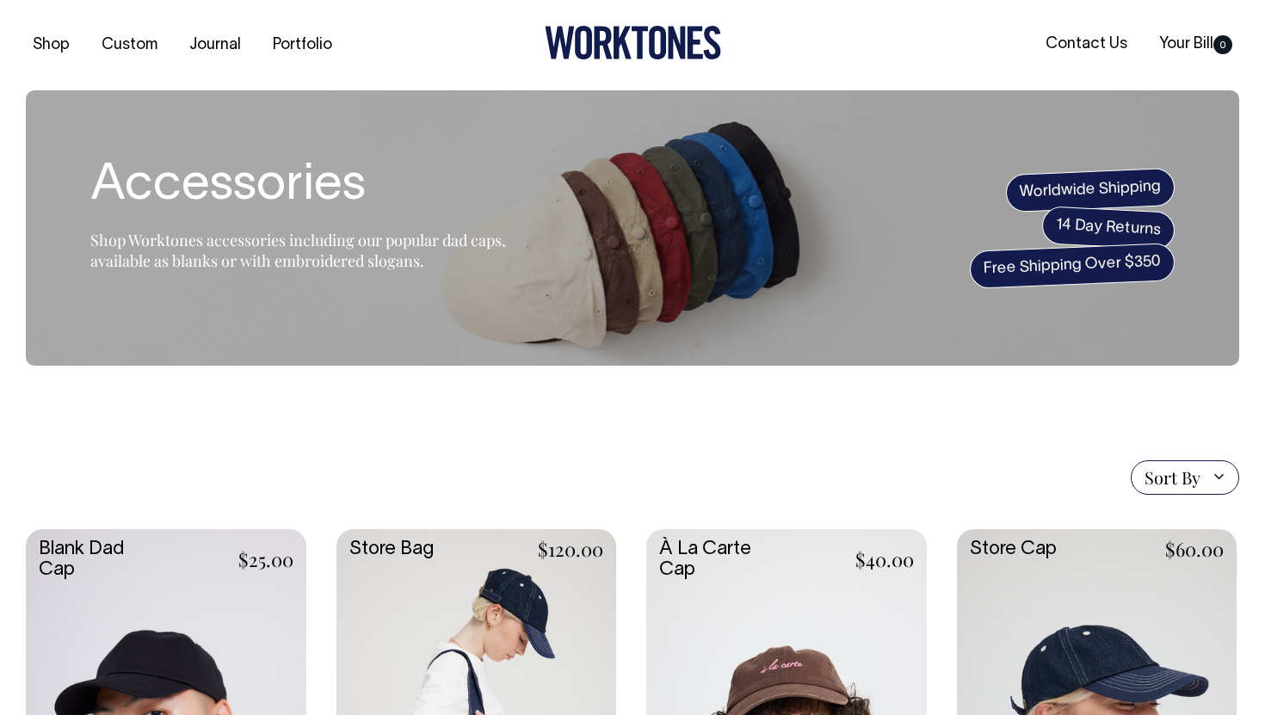
click at [436, 60] on div at bounding box center [632, 45] width 404 height 39
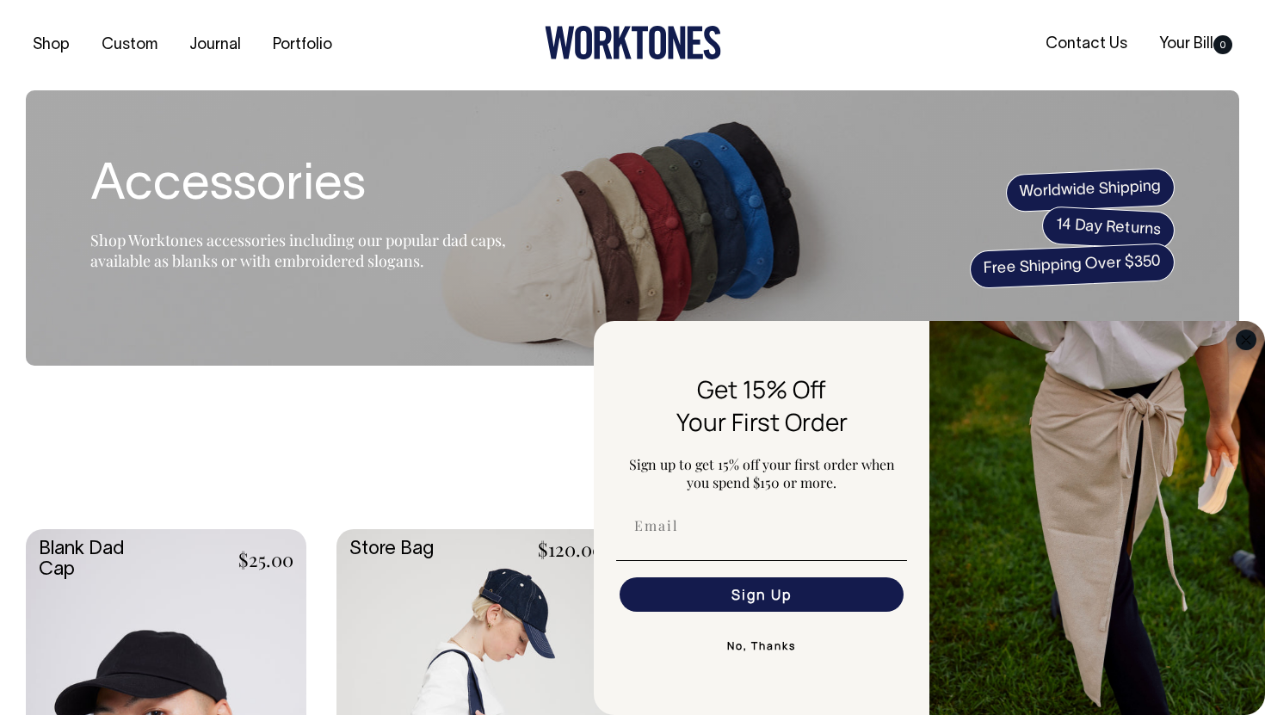
click at [1247, 344] on circle "Close dialog" at bounding box center [1246, 339] width 20 height 20
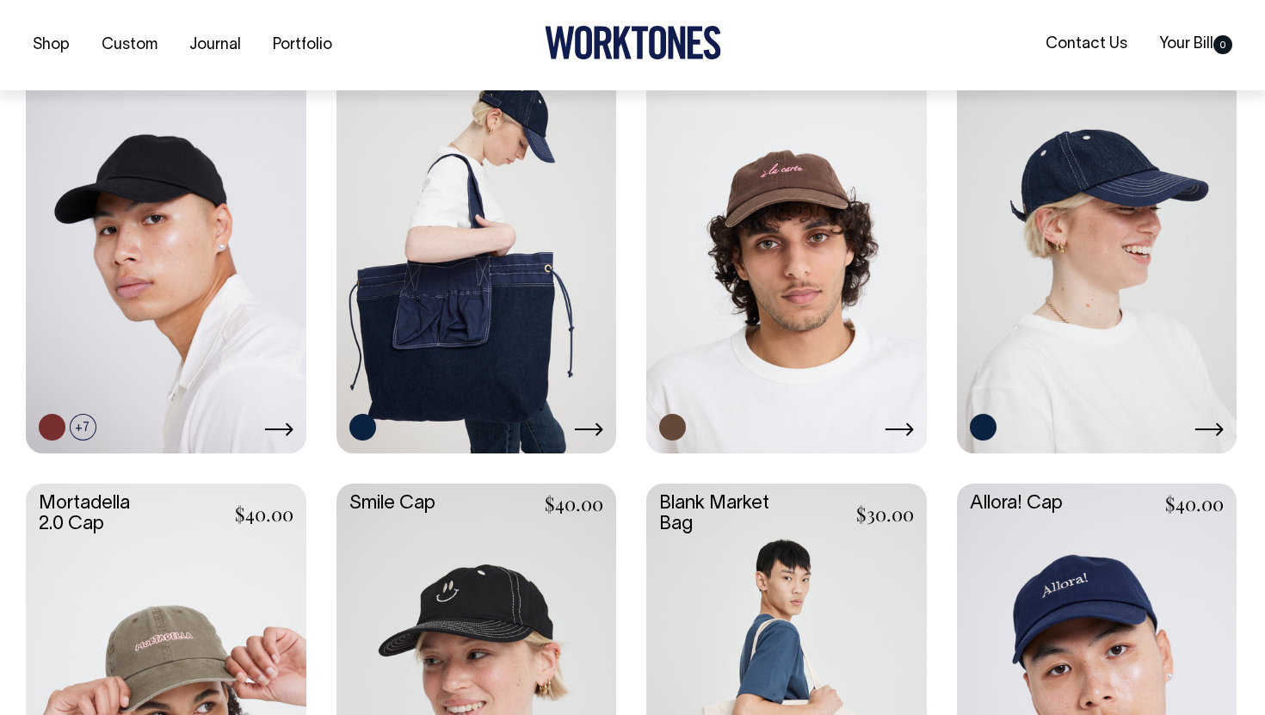
scroll to position [496, 0]
